Goal: Task Accomplishment & Management: Use online tool/utility

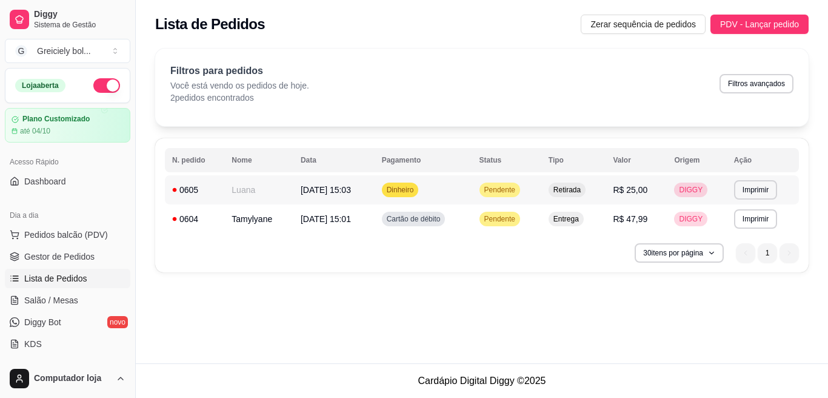
click at [246, 194] on td "Luana" at bounding box center [258, 189] width 69 height 29
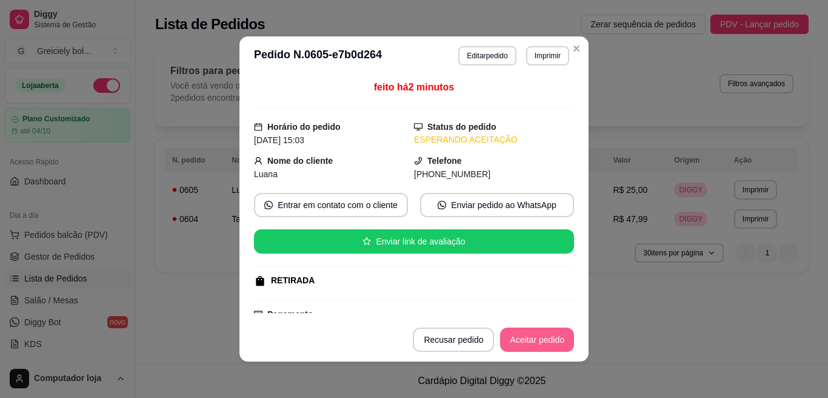
click at [544, 338] on button "Aceitar pedido" at bounding box center [537, 339] width 74 height 24
click at [543, 344] on button "Mover para preparo" at bounding box center [526, 340] width 91 height 24
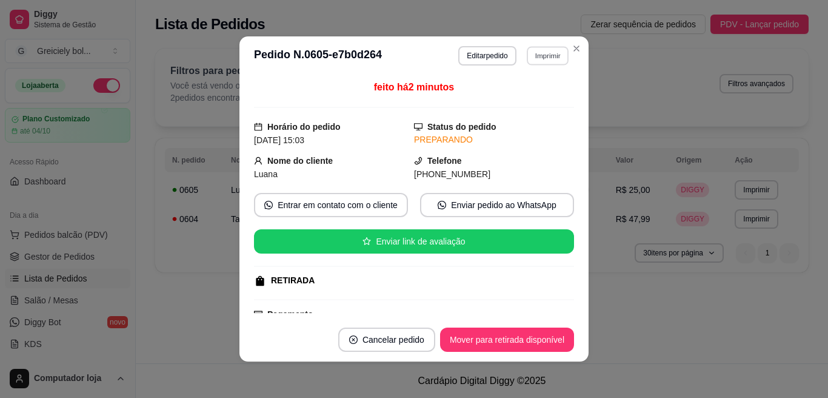
click at [549, 56] on button "Imprimir" at bounding box center [548, 55] width 42 height 19
click at [574, 48] on icon "Close" at bounding box center [576, 48] width 5 height 5
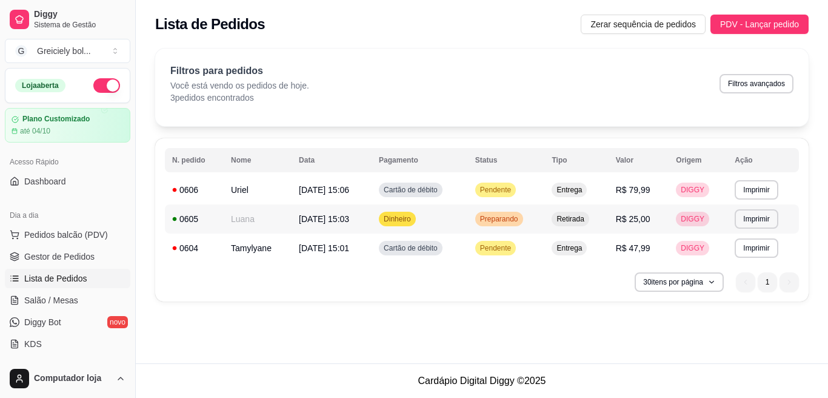
click at [236, 221] on td "Luana" at bounding box center [258, 218] width 68 height 29
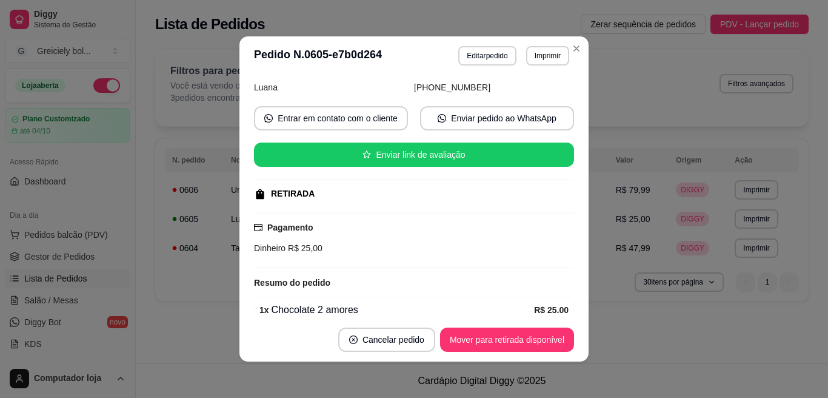
scroll to position [138, 0]
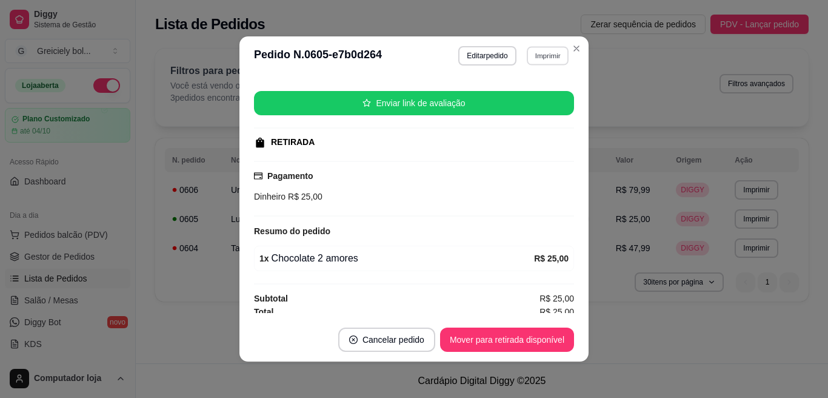
click at [546, 52] on button "Imprimir" at bounding box center [548, 55] width 42 height 19
click at [513, 342] on button "Mover para retirada disponível" at bounding box center [507, 339] width 134 height 24
click at [540, 58] on button "Imprimir" at bounding box center [547, 55] width 43 height 19
click at [526, 99] on button "IMPRESSORA" at bounding box center [520, 97] width 85 height 19
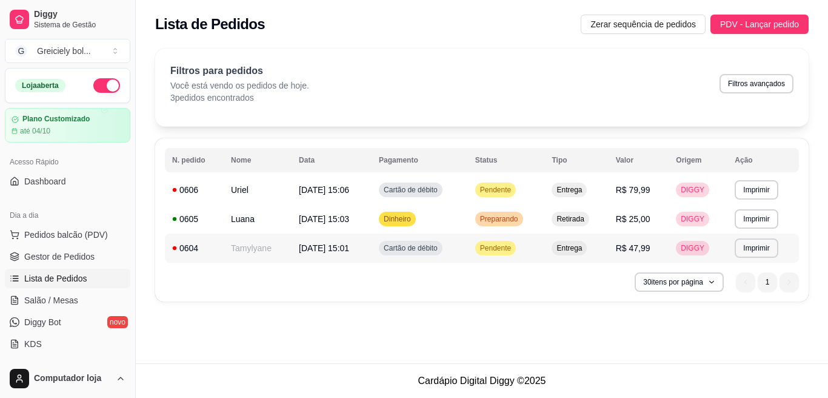
click at [244, 249] on td "Tamylyane" at bounding box center [258, 247] width 68 height 29
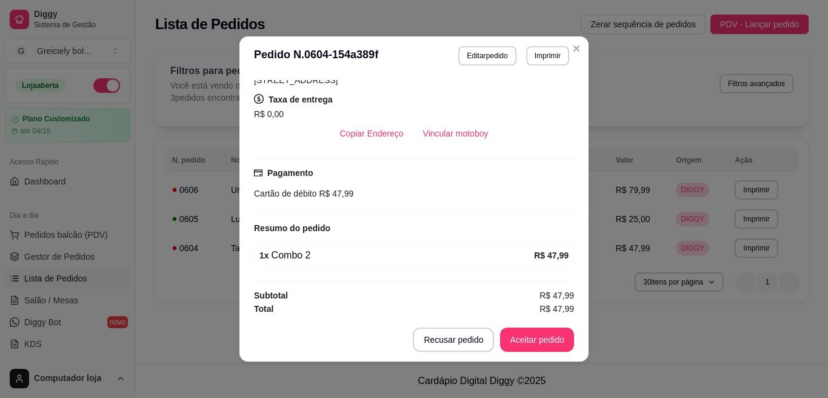
scroll to position [238, 0]
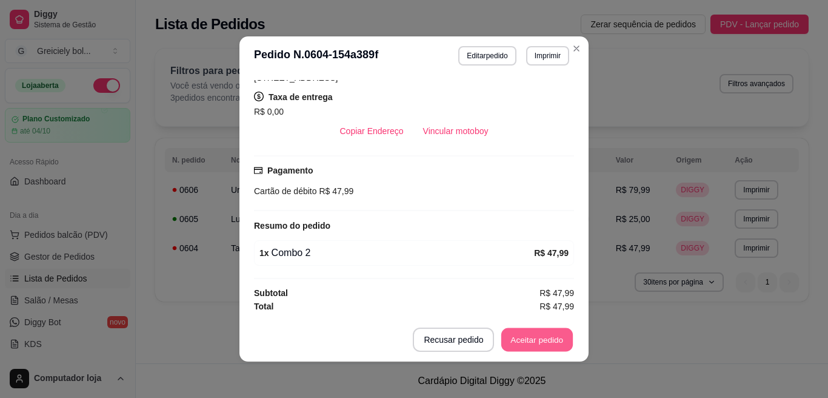
click at [541, 341] on button "Aceitar pedido" at bounding box center [537, 340] width 72 height 24
click at [541, 341] on button "Mover para preparo" at bounding box center [526, 340] width 91 height 24
click at [547, 53] on button "Imprimir" at bounding box center [548, 55] width 42 height 19
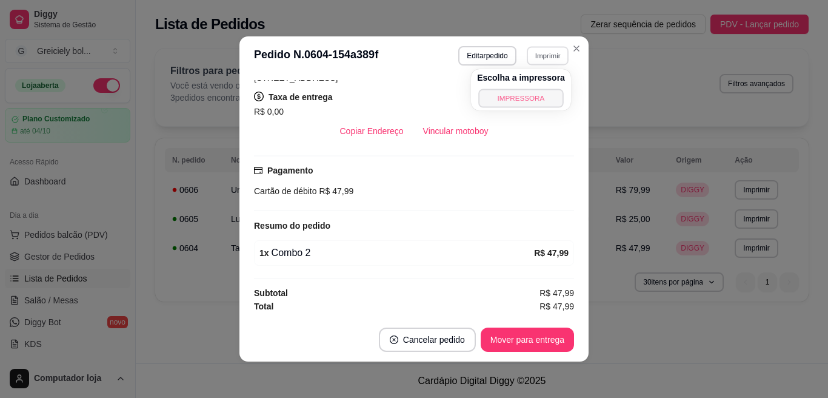
click at [518, 97] on button "IMPRESSORA" at bounding box center [520, 97] width 85 height 19
